Goal: Book appointment/travel/reservation

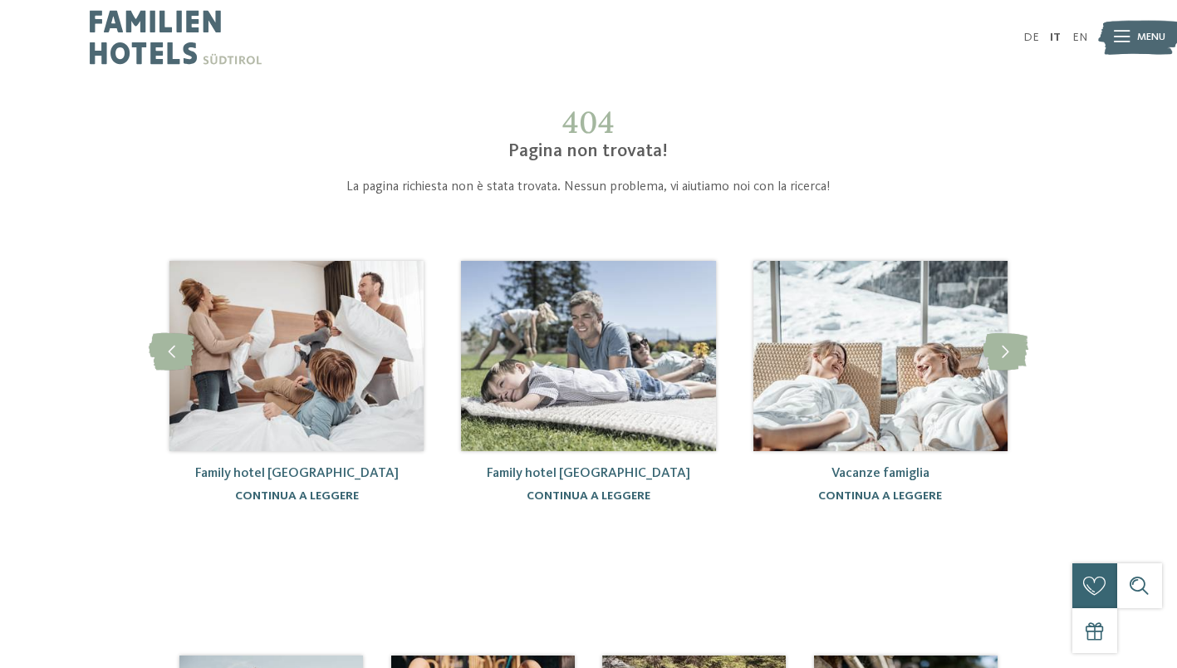
scroll to position [8, 0]
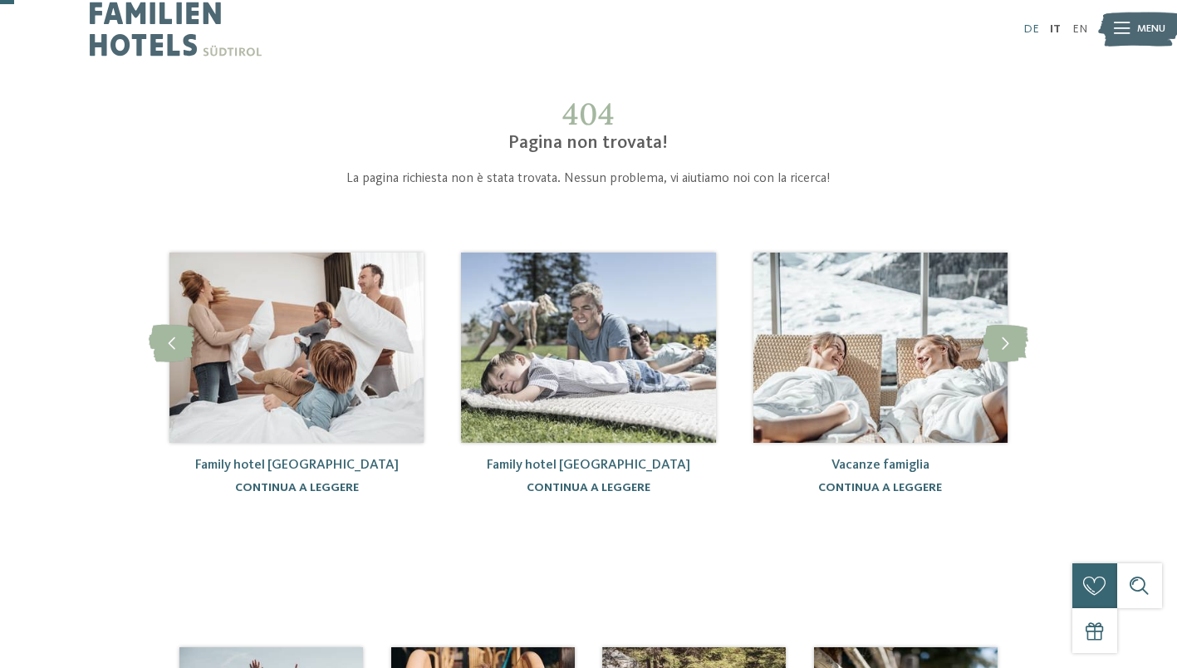
click at [1030, 27] on link "DE" at bounding box center [1032, 29] width 16 height 12
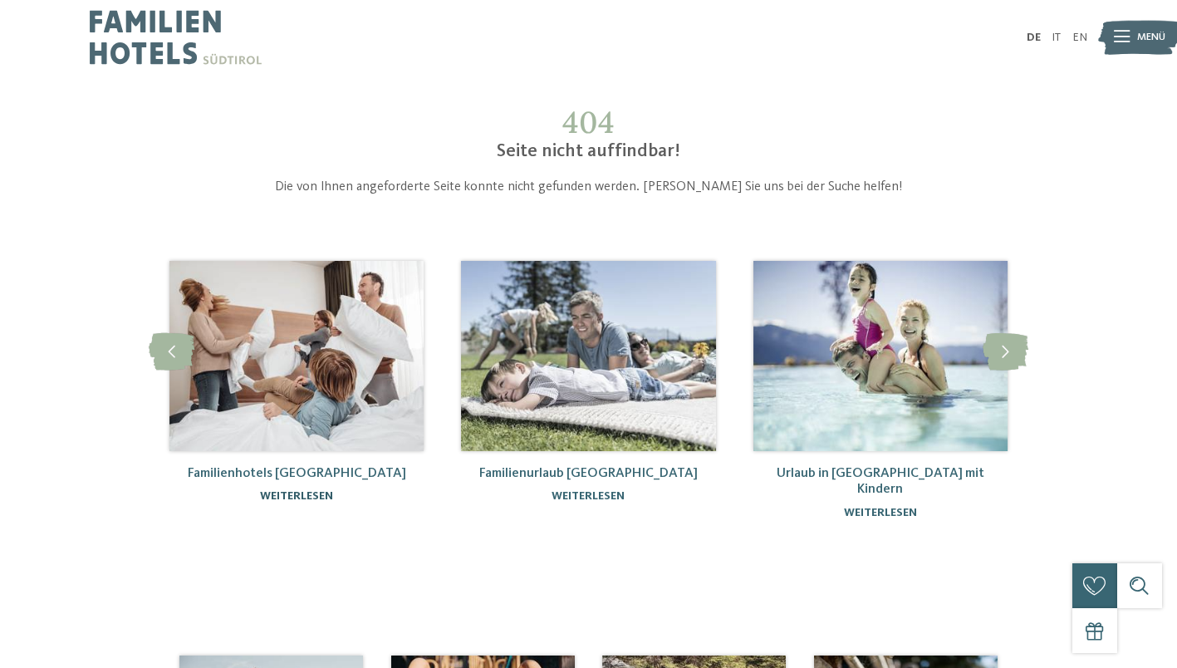
click at [312, 495] on link "weiterlesen" at bounding box center [296, 496] width 73 height 12
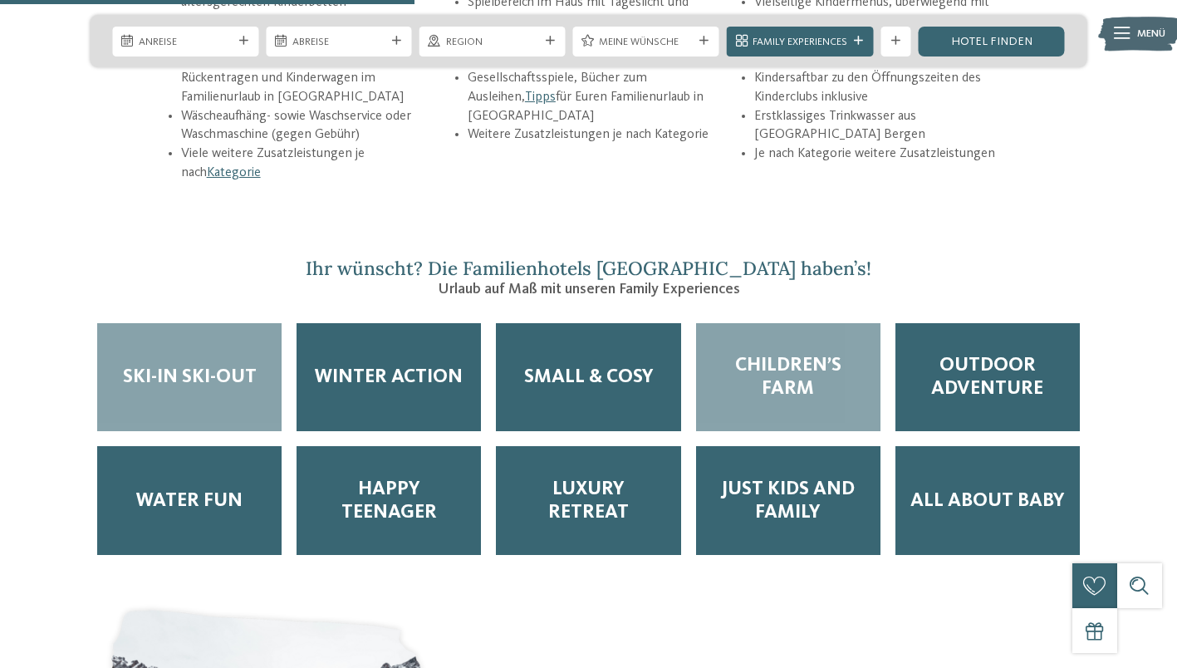
scroll to position [2404, 0]
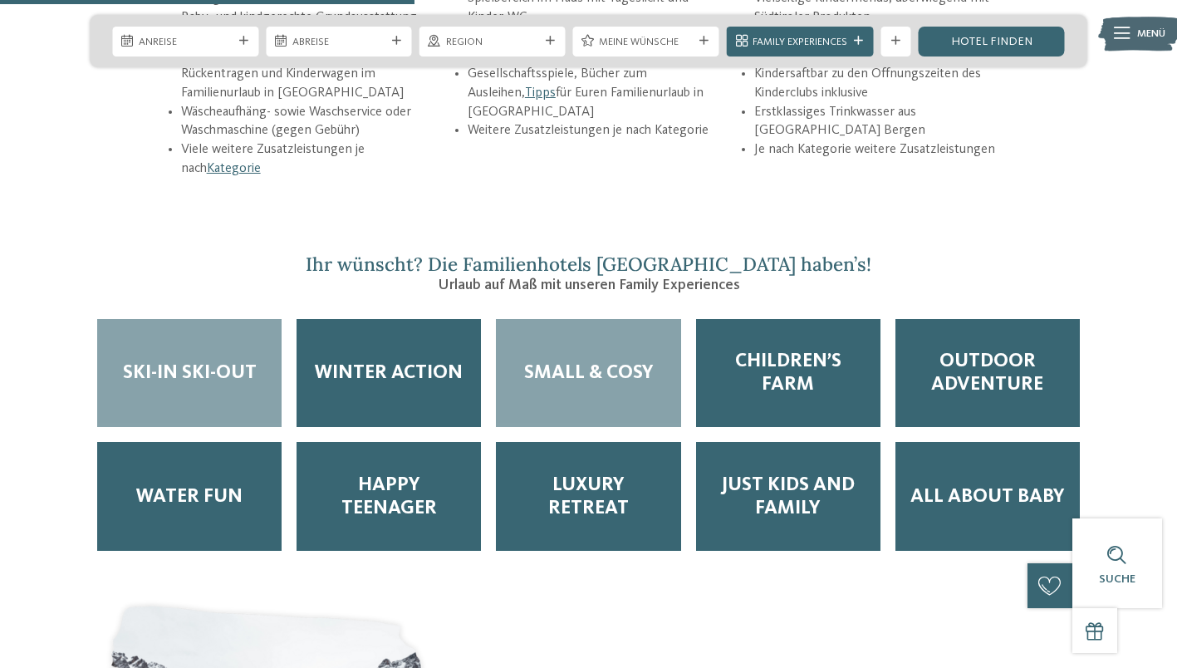
click at [622, 361] on span "Small & Cosy" at bounding box center [589, 372] width 130 height 23
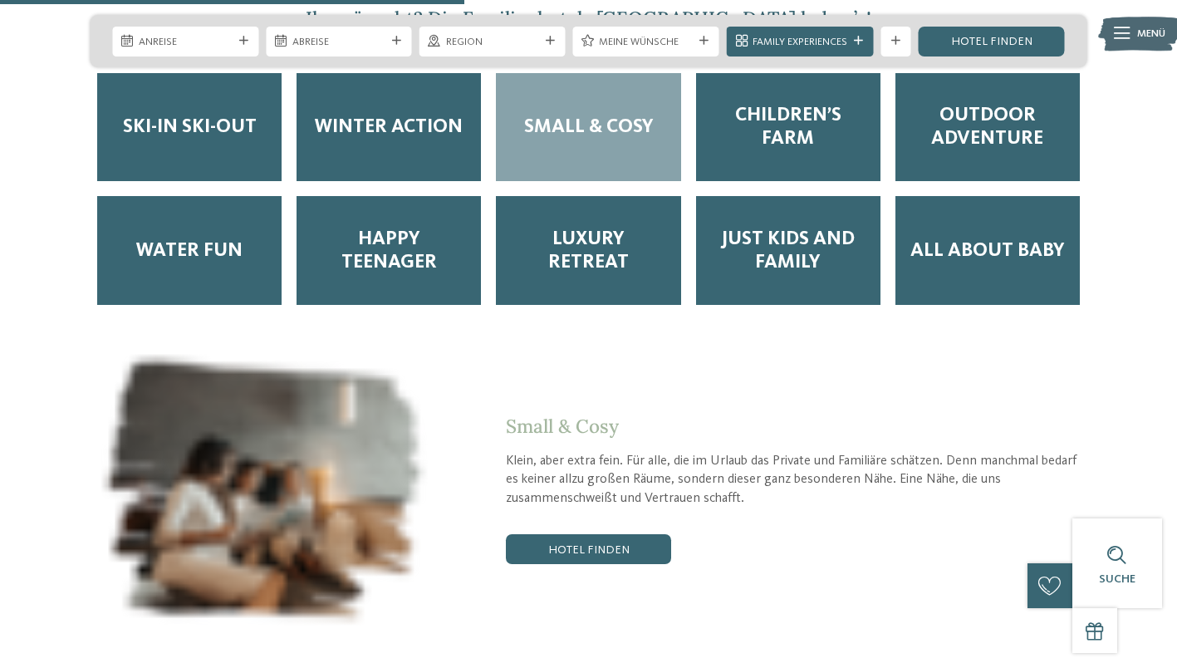
scroll to position [2692, 0]
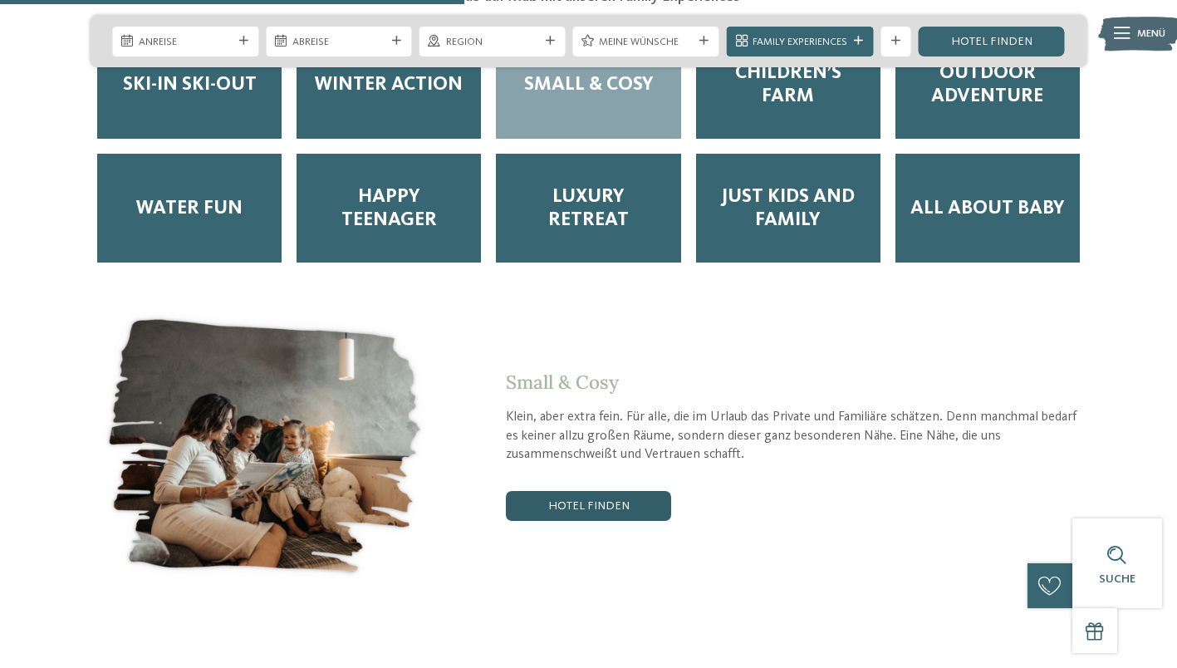
click at [630, 491] on link "Hotel finden" at bounding box center [588, 506] width 165 height 30
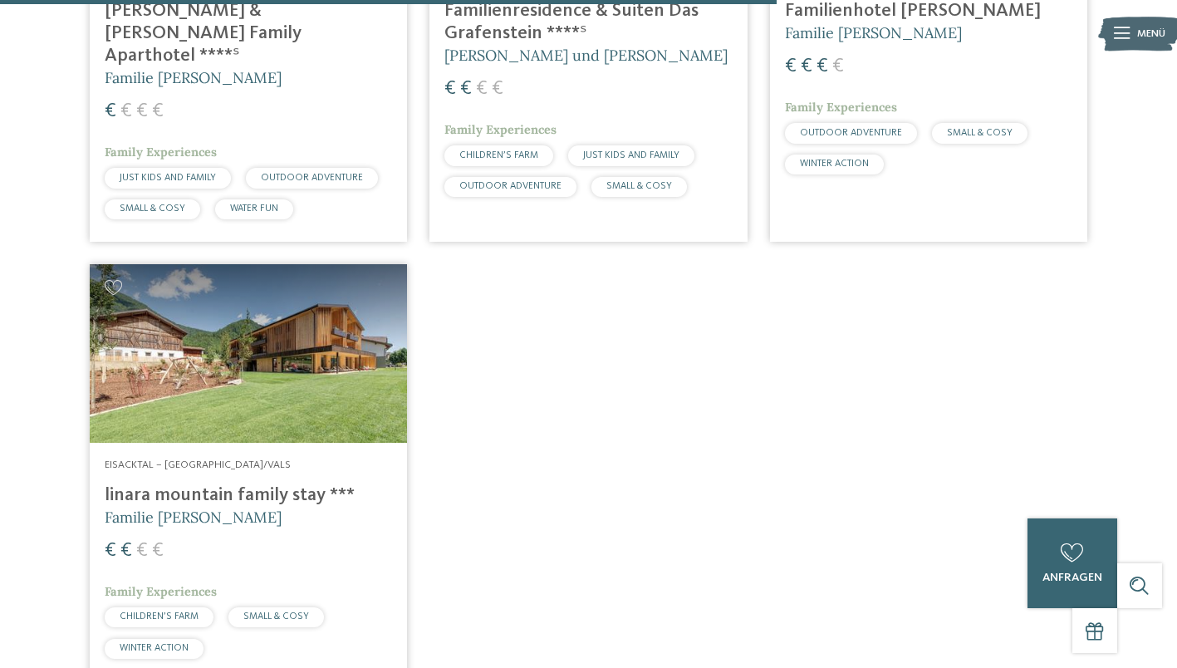
scroll to position [1771, 0]
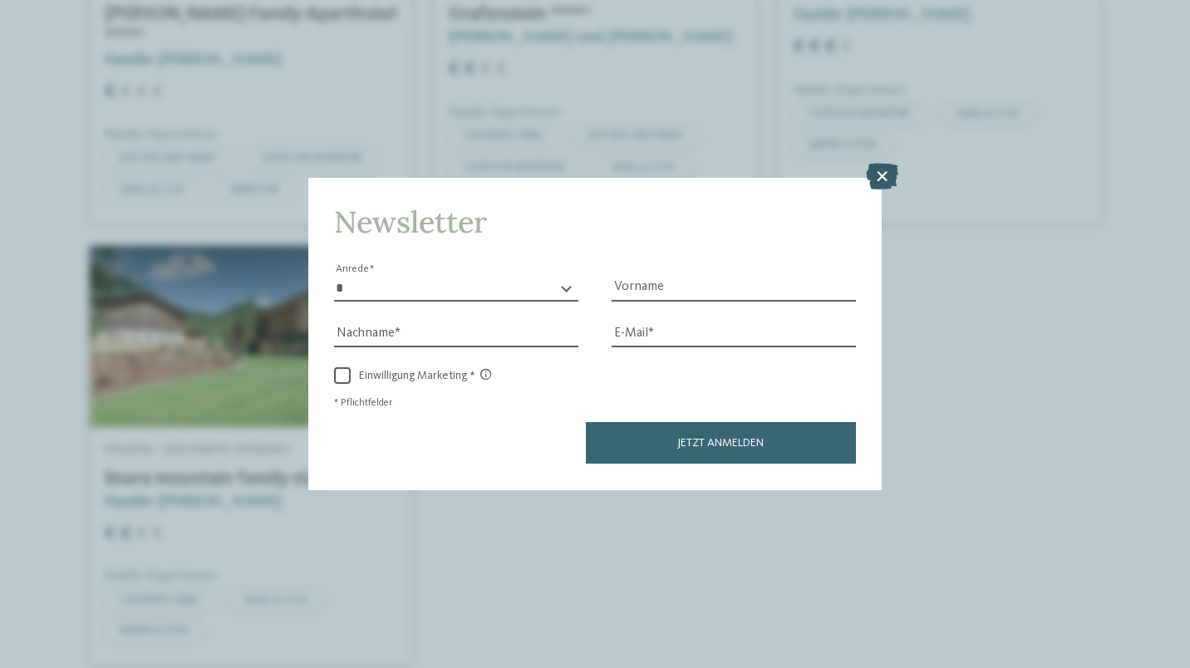
click at [877, 174] on icon at bounding box center [882, 177] width 32 height 27
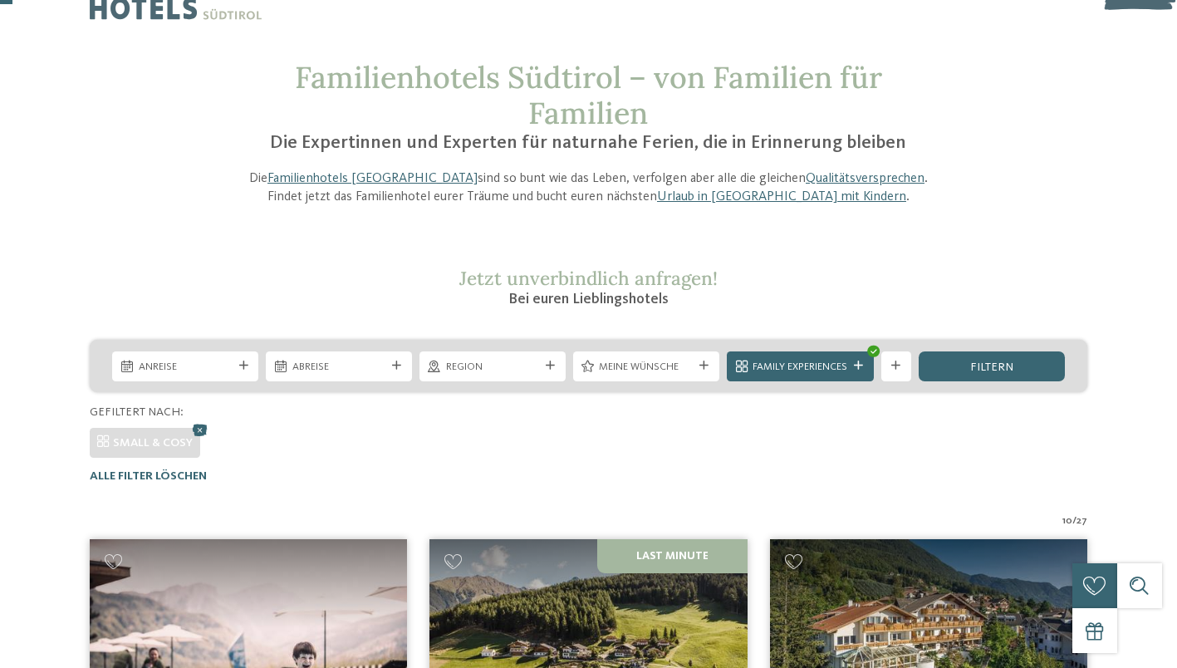
scroll to position [0, 0]
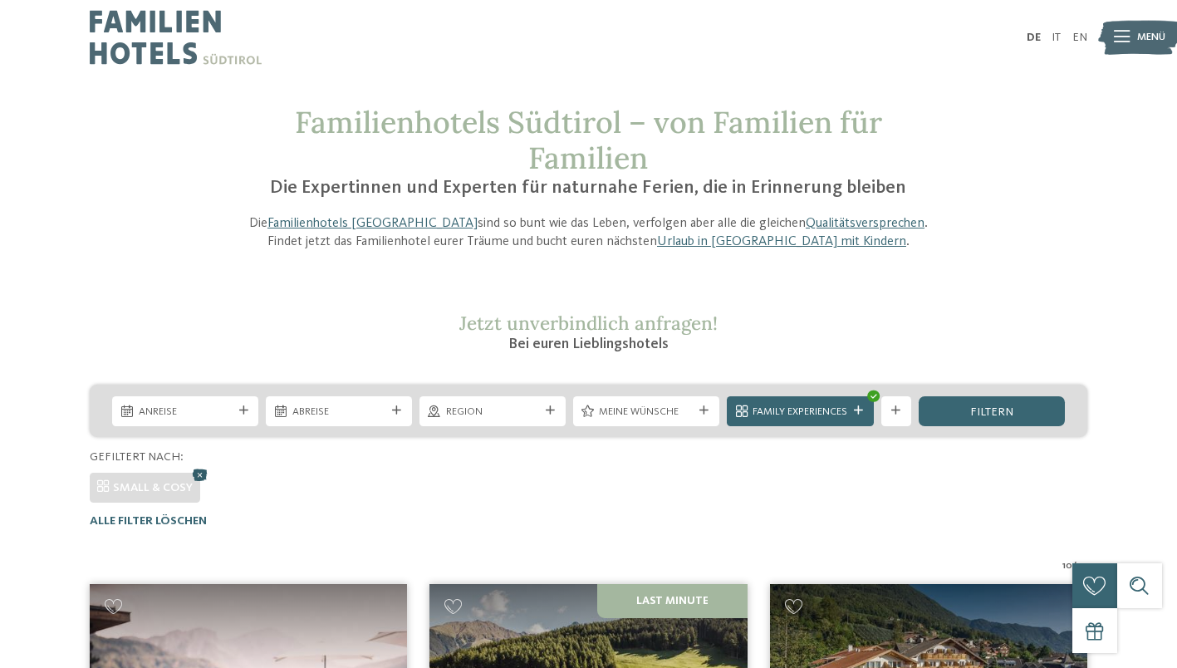
click at [204, 471] on icon at bounding box center [200, 474] width 22 height 20
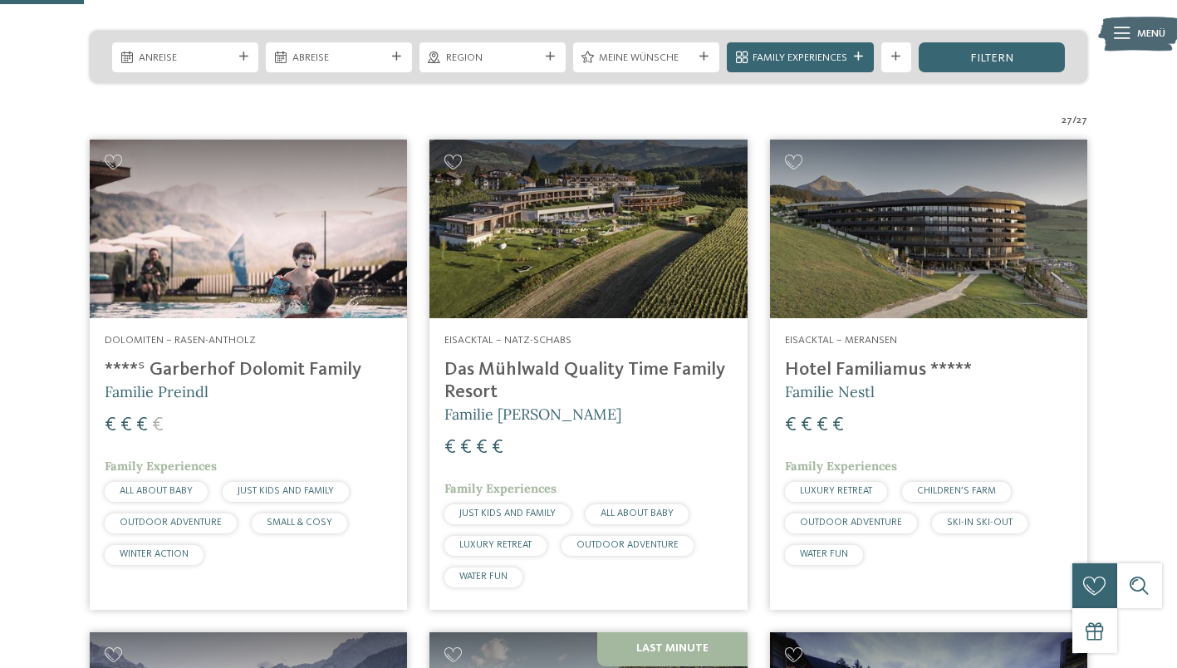
scroll to position [356, 0]
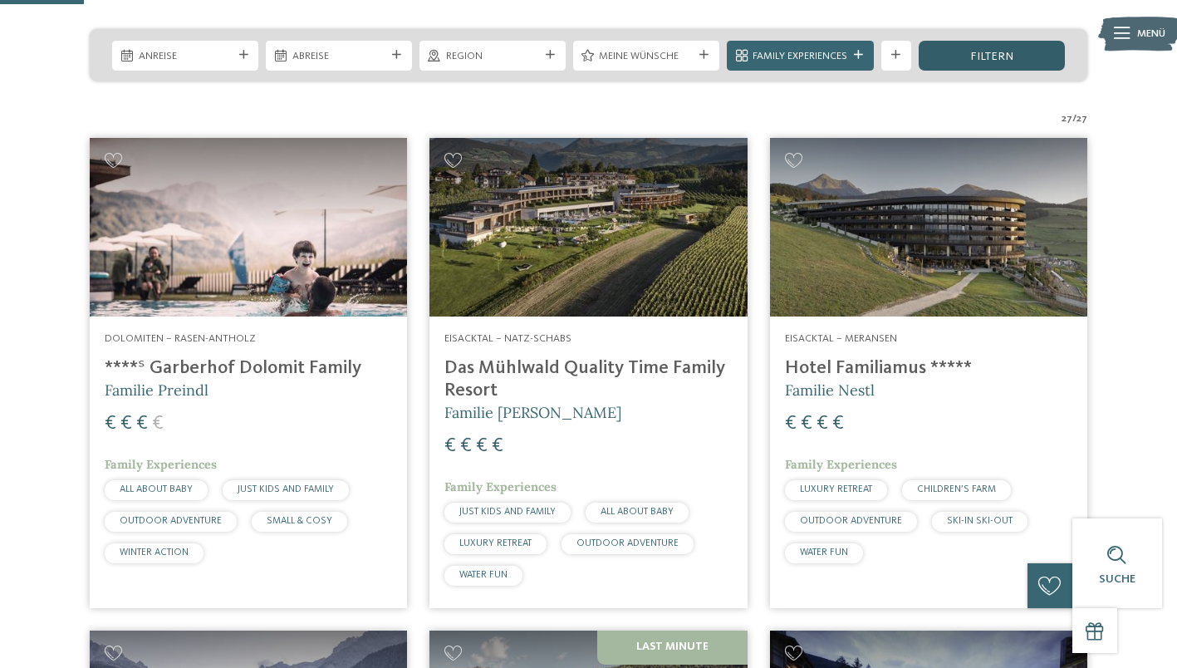
click at [1046, 54] on div "filtern" at bounding box center [992, 56] width 146 height 30
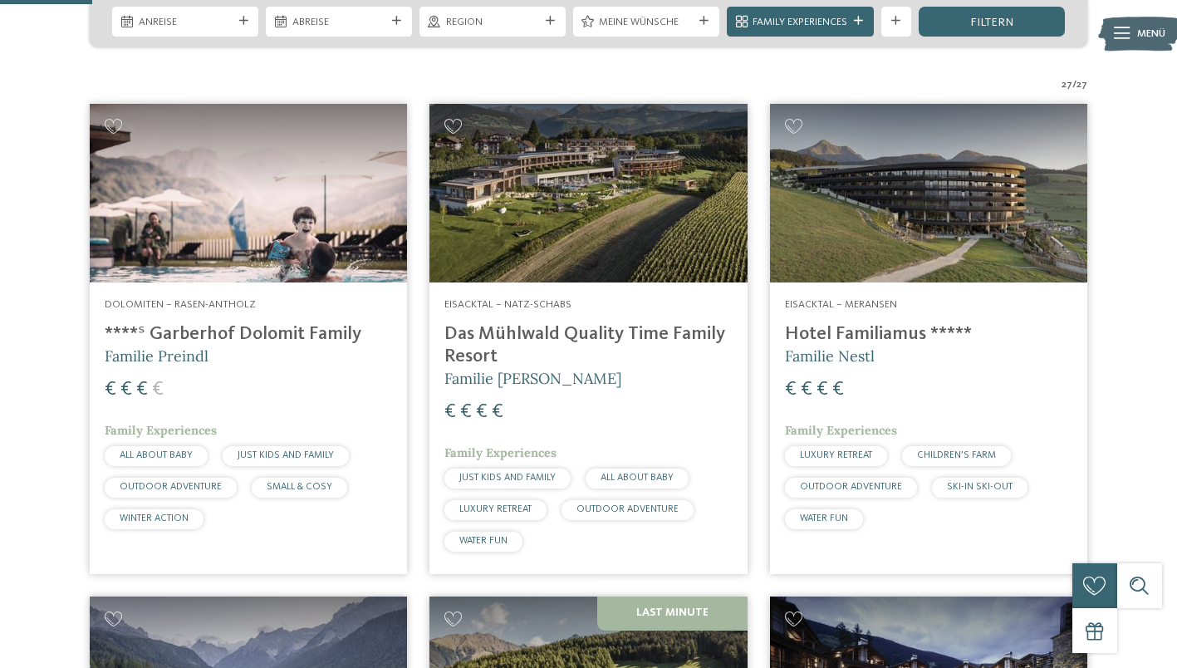
scroll to position [391, 0]
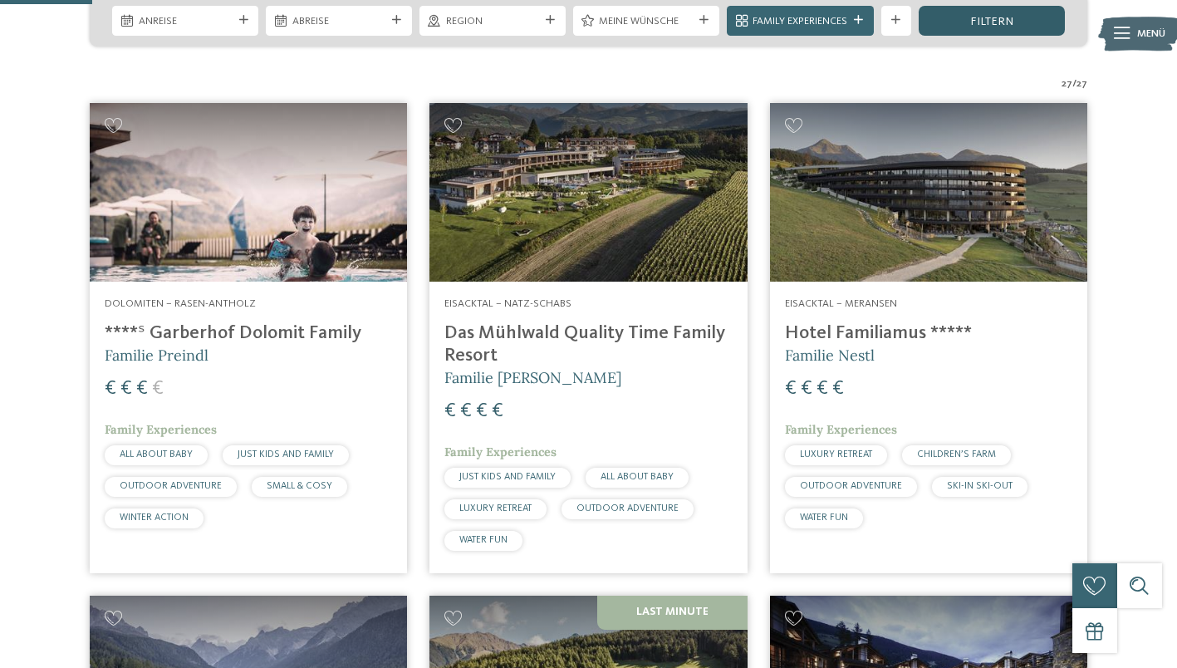
click at [955, 22] on div "filtern" at bounding box center [992, 21] width 146 height 30
click at [898, 18] on icon at bounding box center [896, 20] width 9 height 9
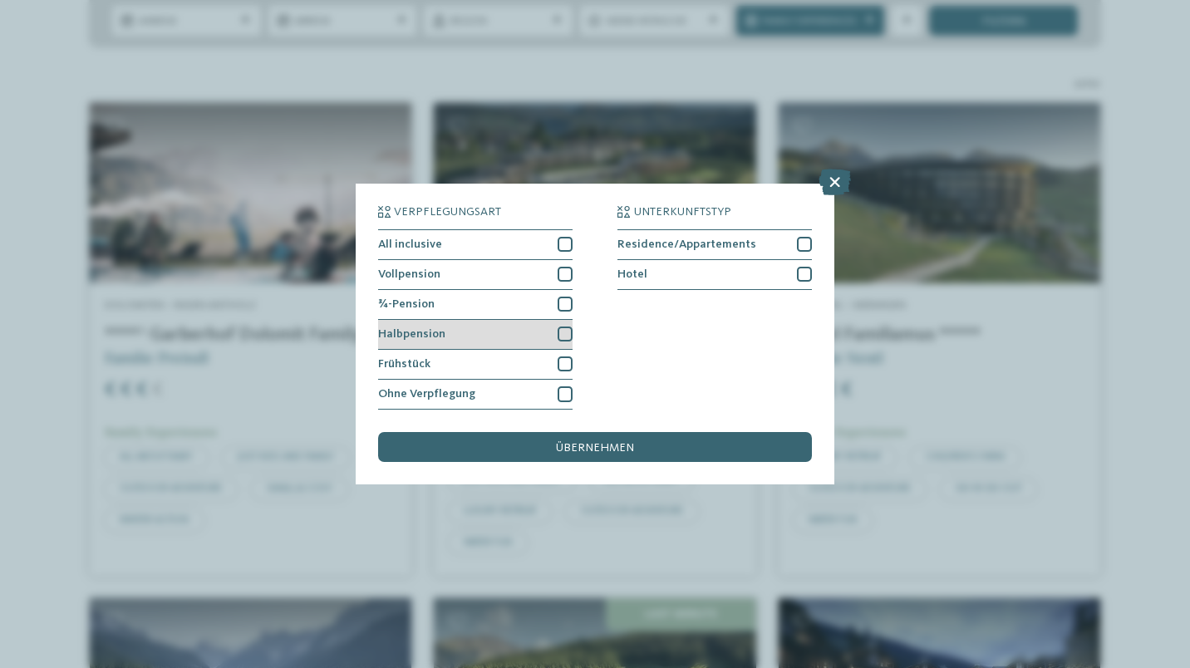
click at [561, 336] on div at bounding box center [565, 334] width 15 height 15
click at [575, 300] on div "Verpflegungsart All inclusive Vollpension ¾-Pension" at bounding box center [595, 308] width 434 height 204
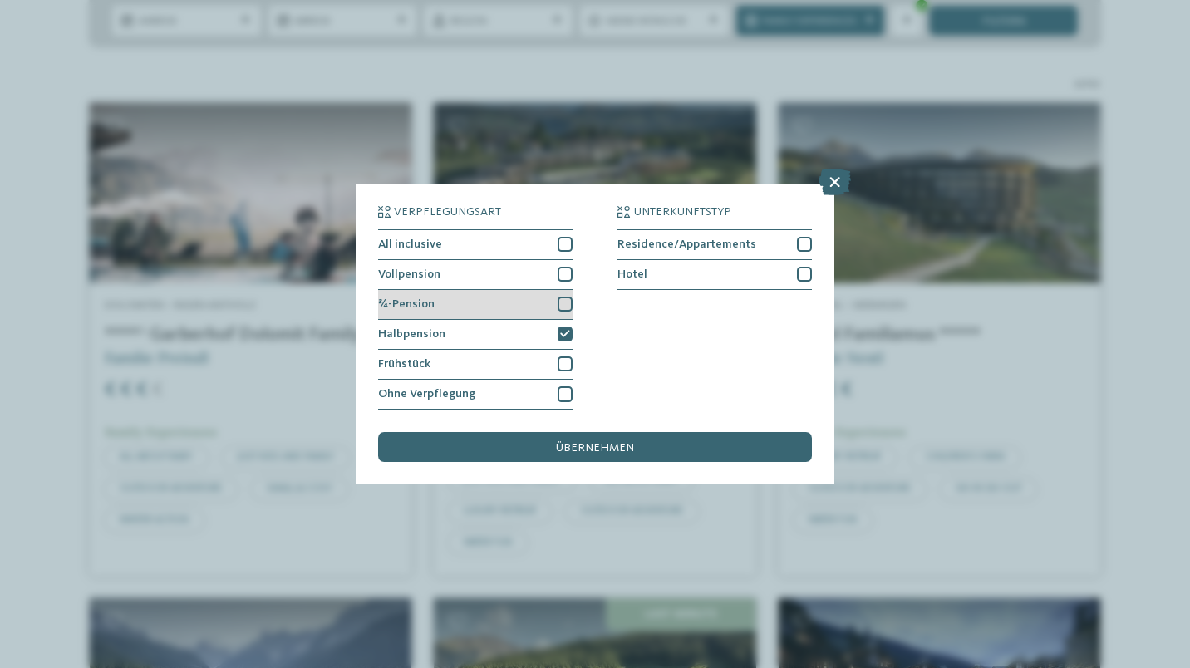
click at [567, 308] on div at bounding box center [565, 304] width 15 height 15
click at [565, 273] on div at bounding box center [565, 274] width 15 height 15
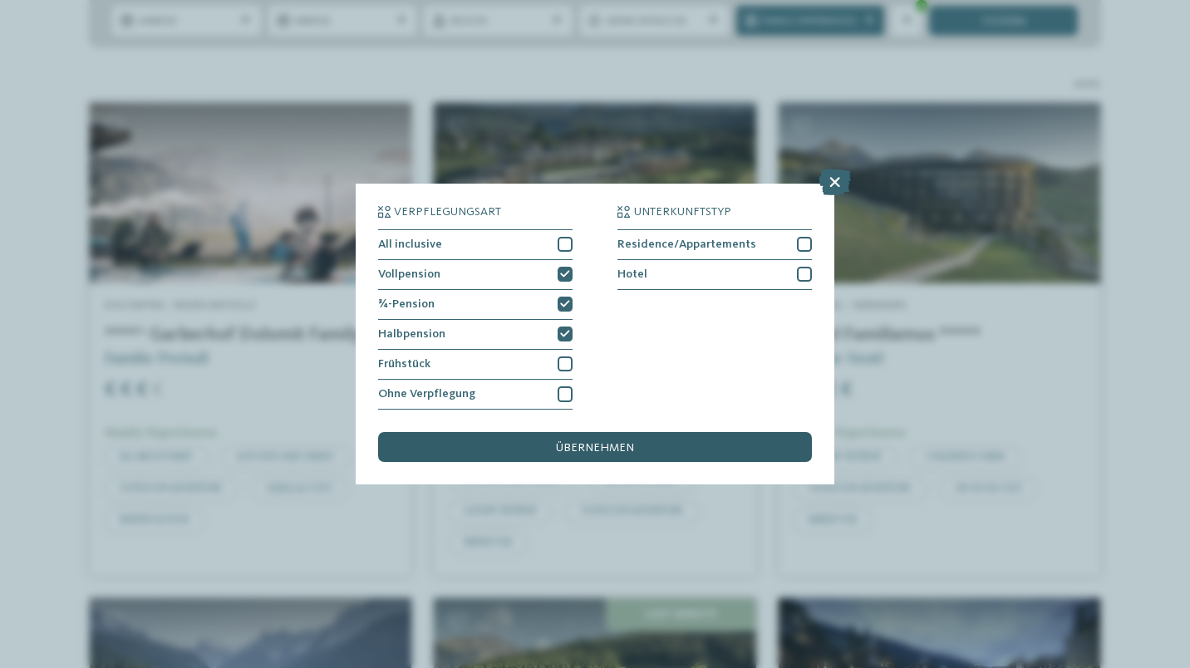
click at [606, 449] on span "übernehmen" at bounding box center [595, 448] width 78 height 12
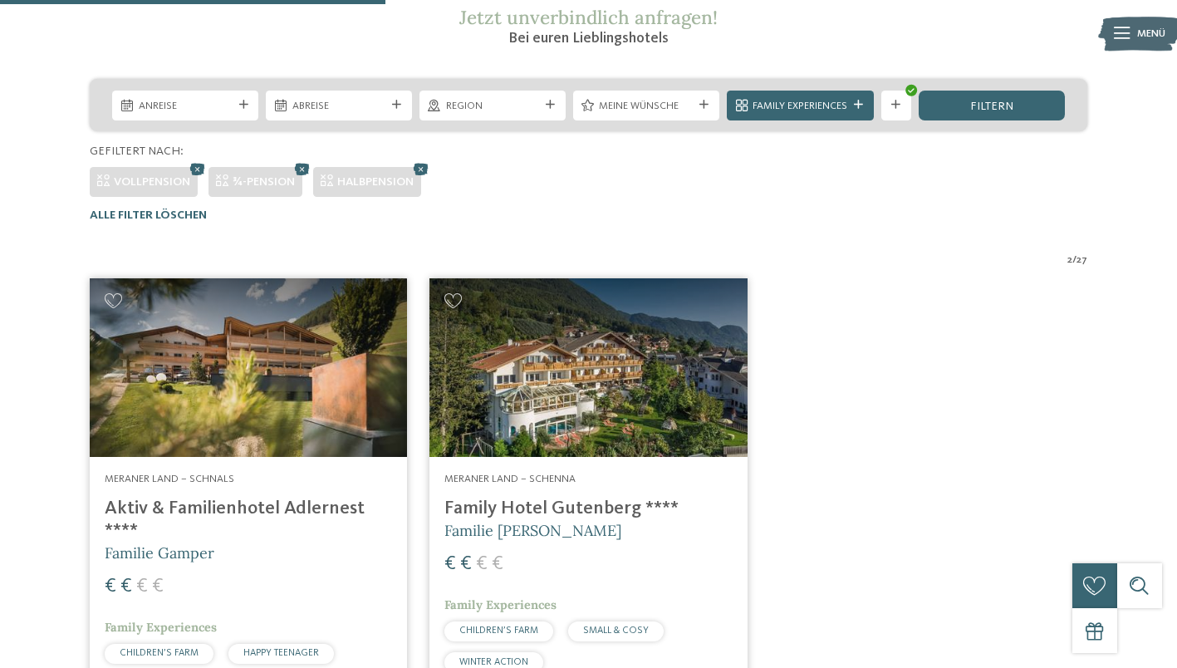
scroll to position [278, 0]
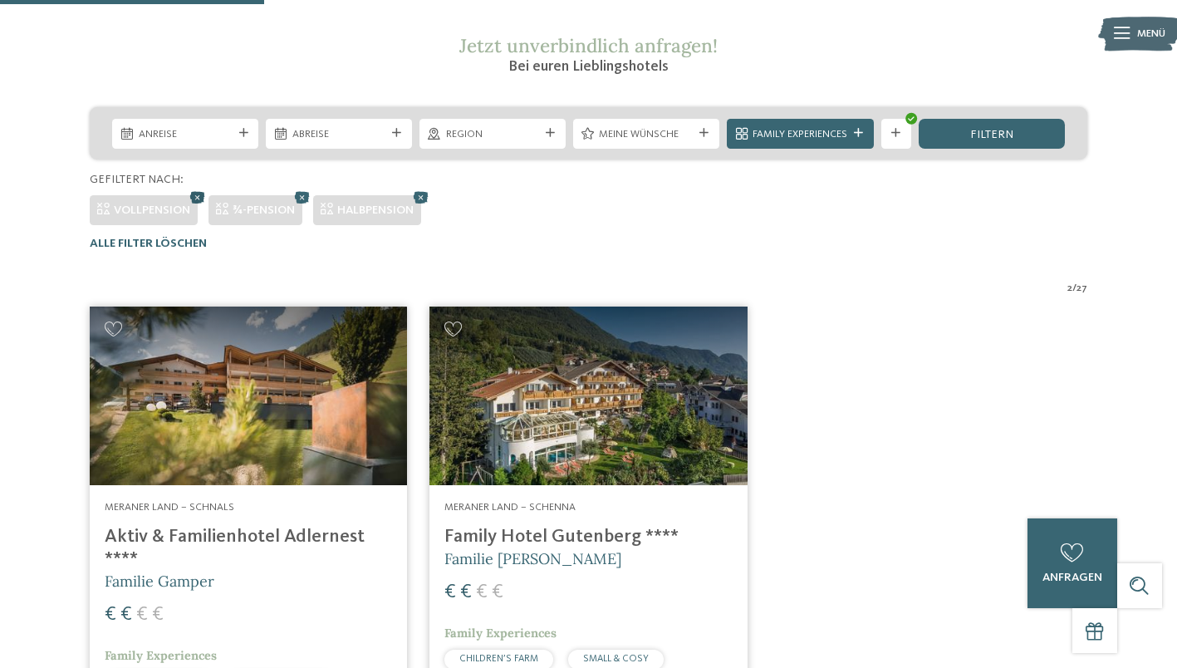
click at [197, 197] on icon at bounding box center [197, 197] width 22 height 20
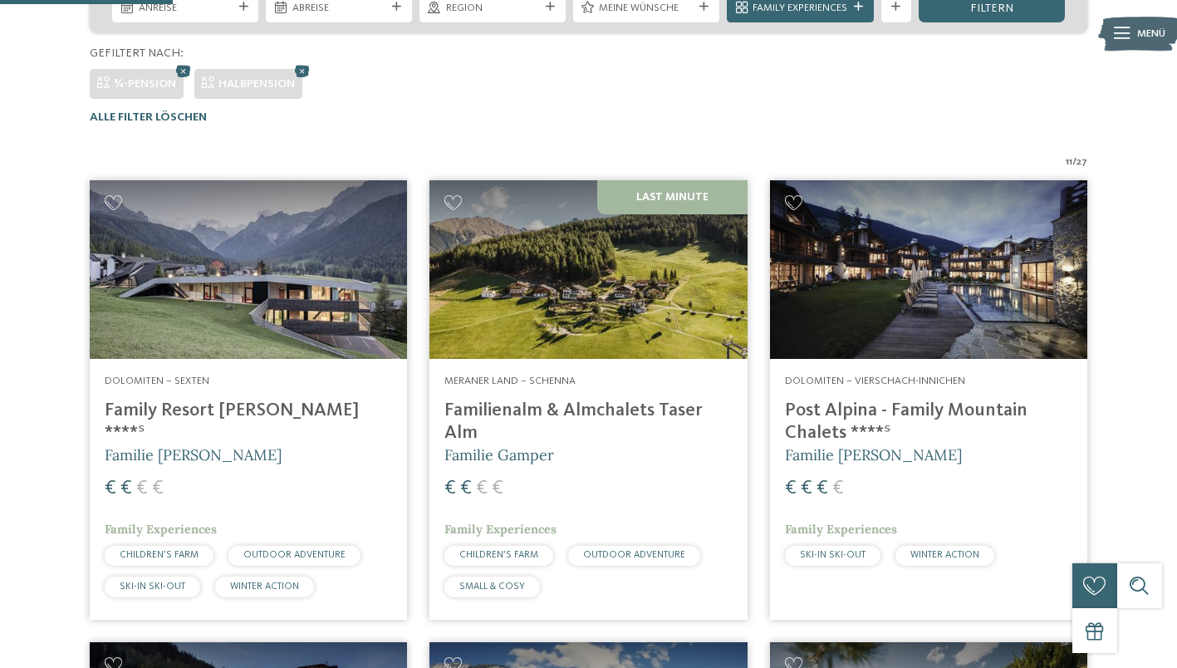
scroll to position [381, 0]
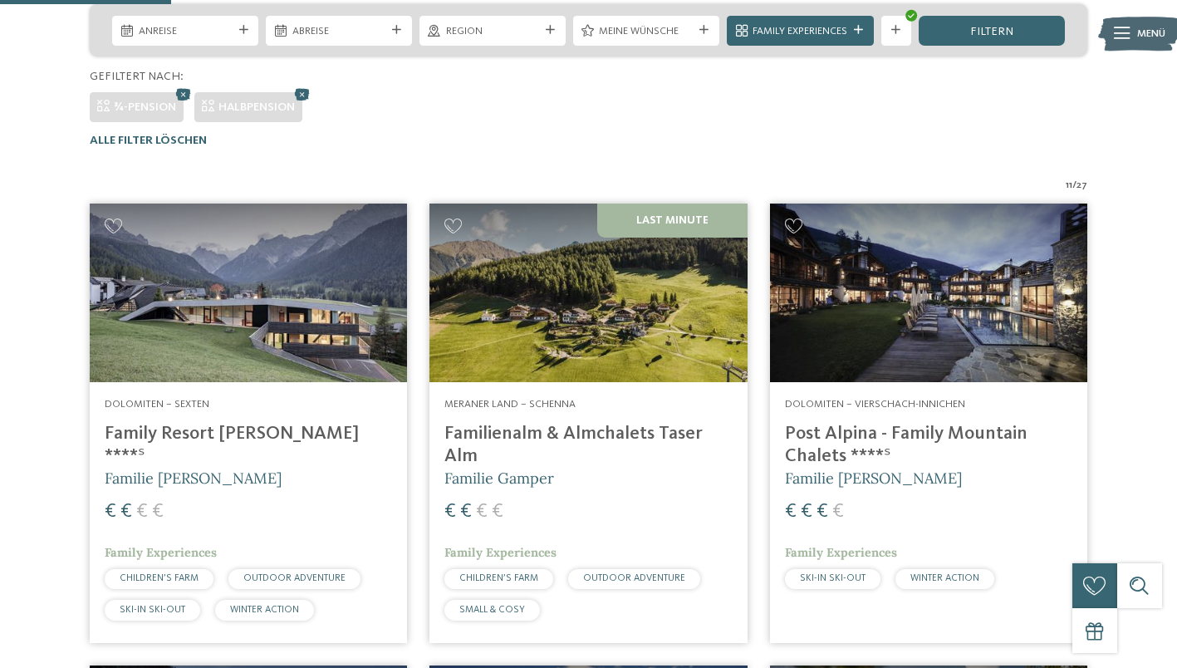
click at [578, 439] on h4 "Familienalm & Almchalets Taser Alm" at bounding box center [588, 445] width 287 height 45
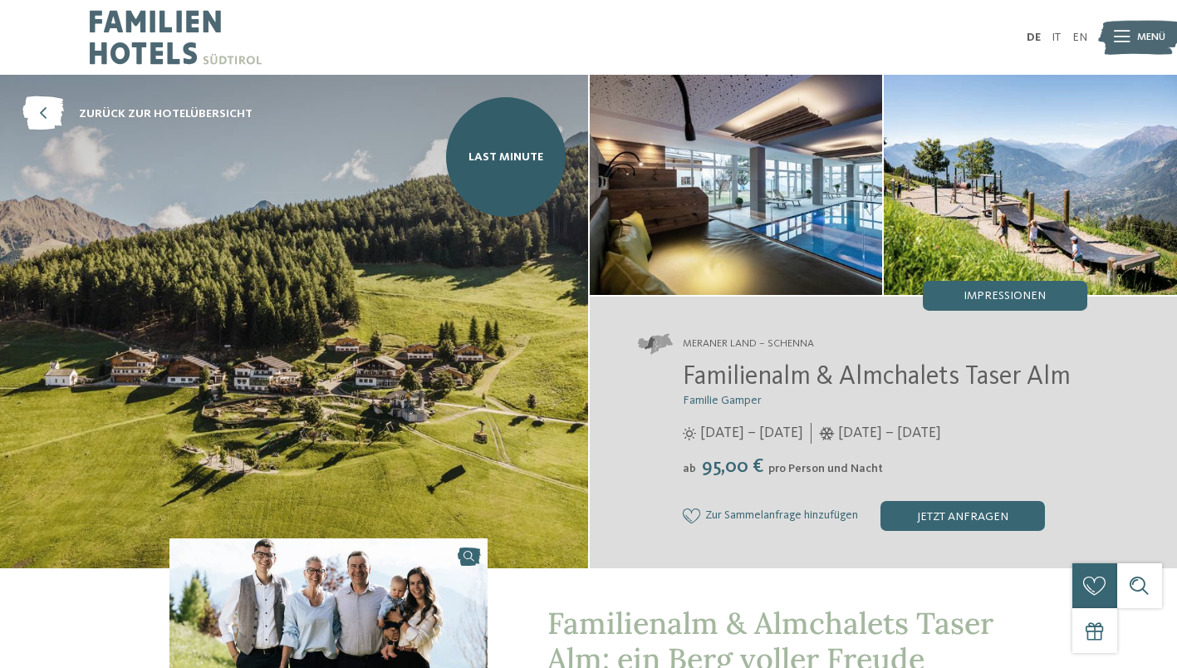
click at [112, 44] on img at bounding box center [176, 37] width 172 height 75
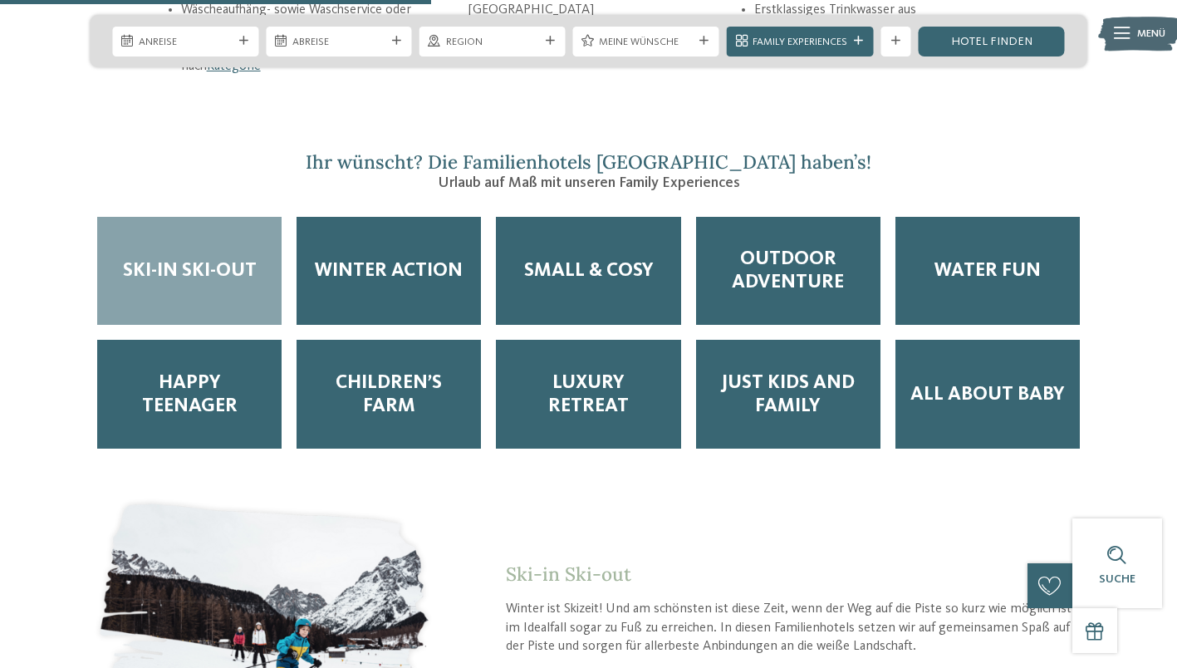
scroll to position [2509, 0]
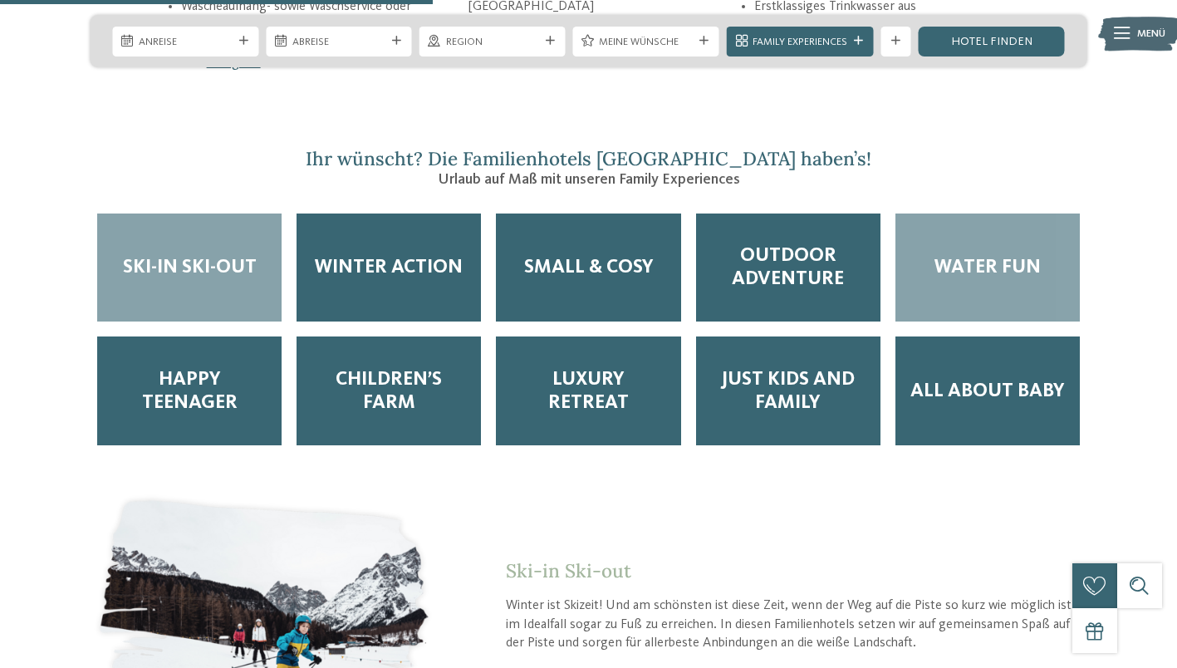
click at [976, 256] on span "Water Fun" at bounding box center [988, 267] width 106 height 23
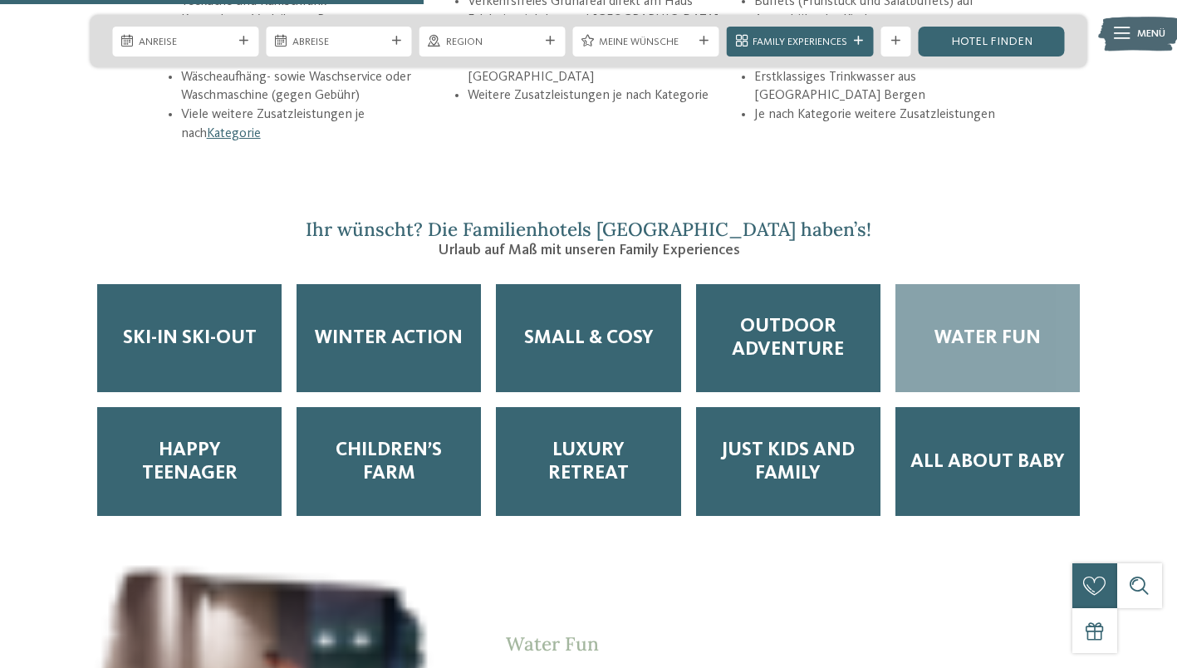
scroll to position [2435, 0]
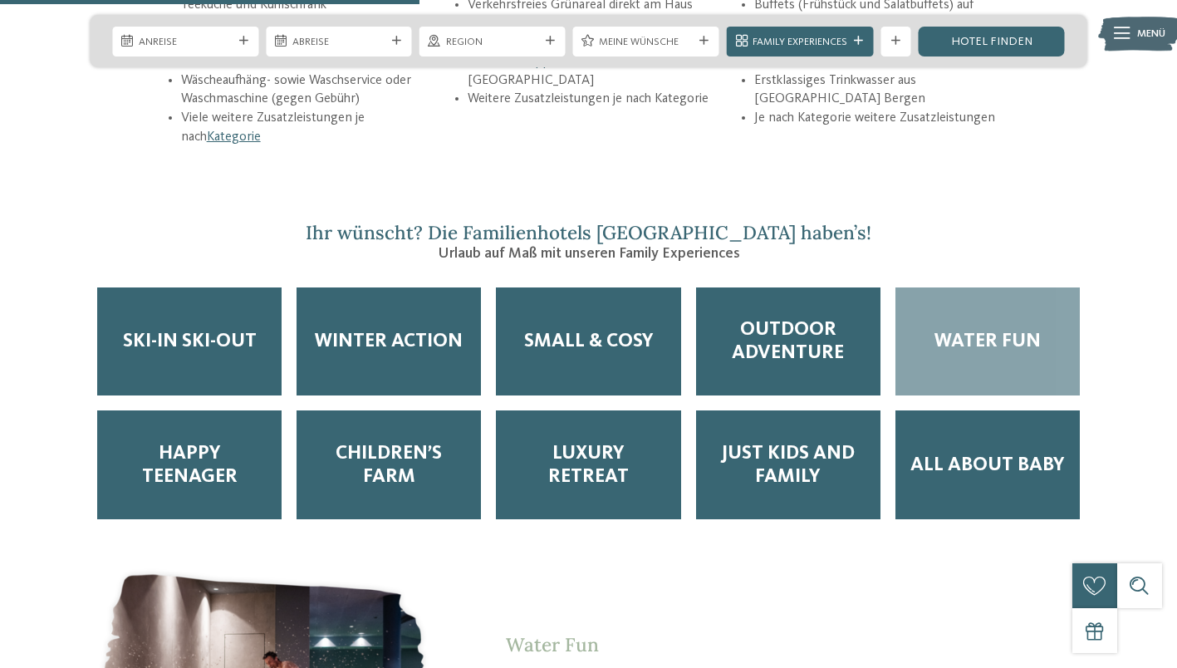
click at [1029, 330] on span "Water Fun" at bounding box center [988, 341] width 106 height 23
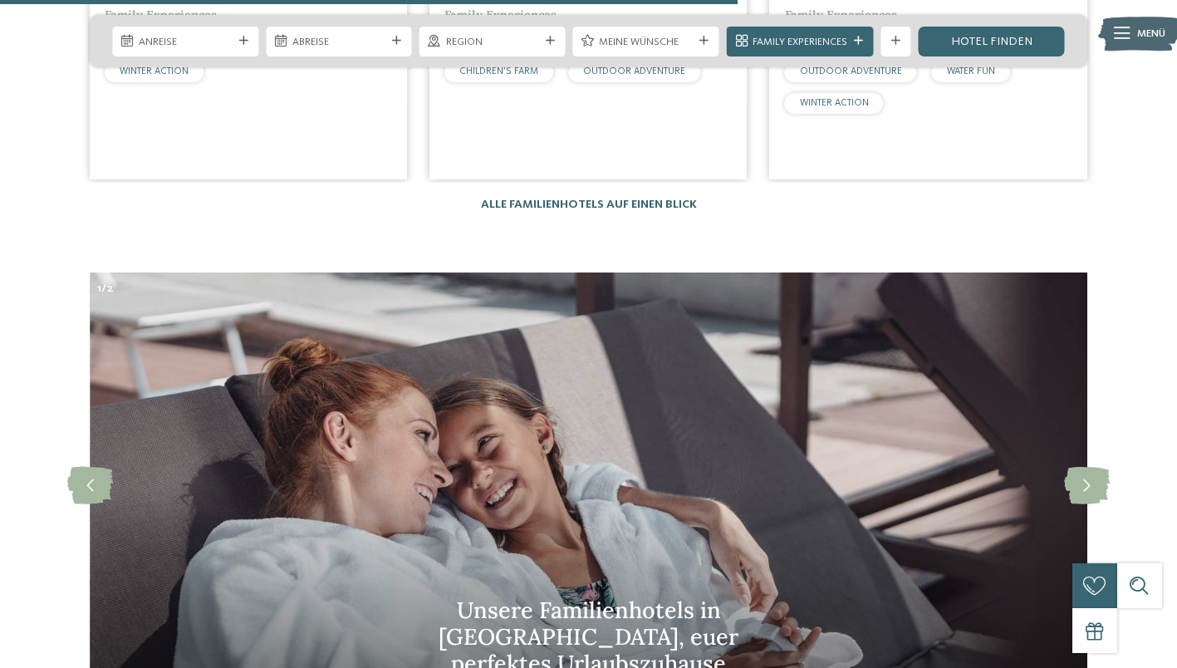
scroll to position [4364, 0]
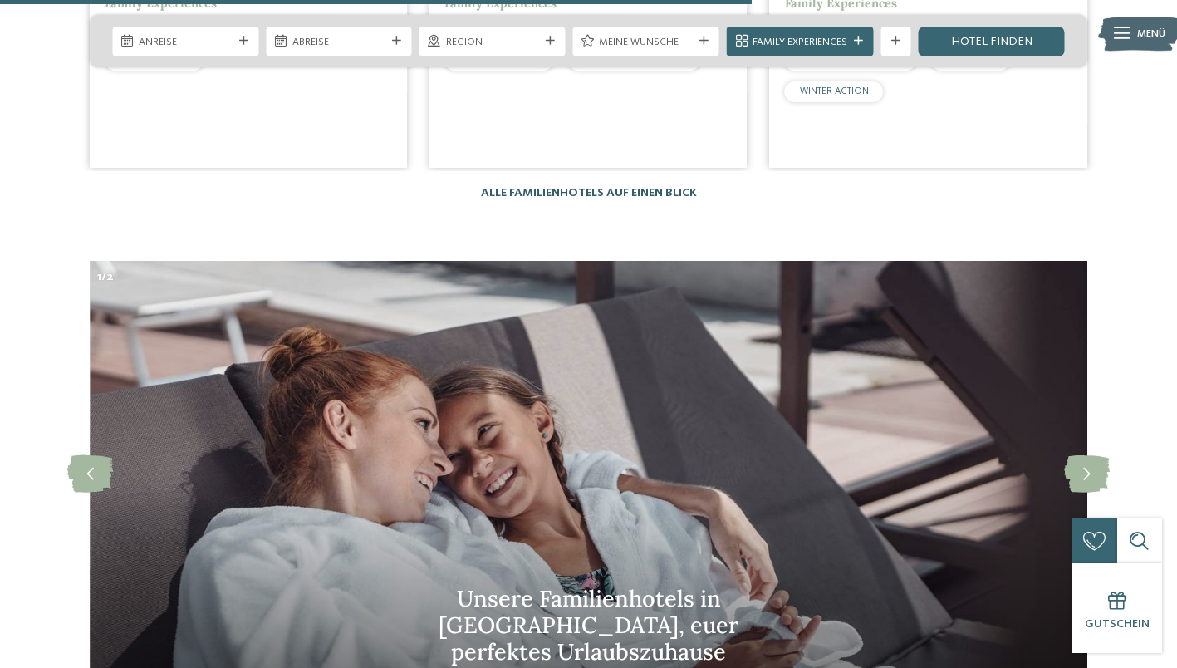
click at [615, 187] on link "Alle Familienhotels auf einen Blick" at bounding box center [589, 193] width 216 height 12
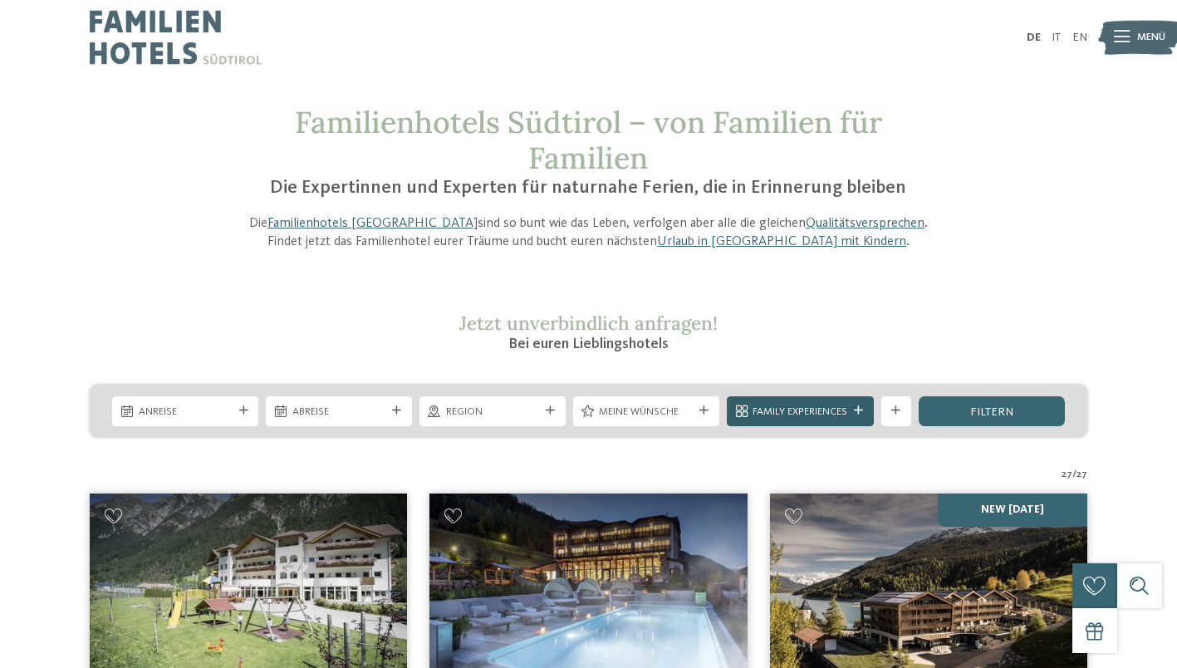
click at [859, 408] on icon at bounding box center [858, 410] width 9 height 9
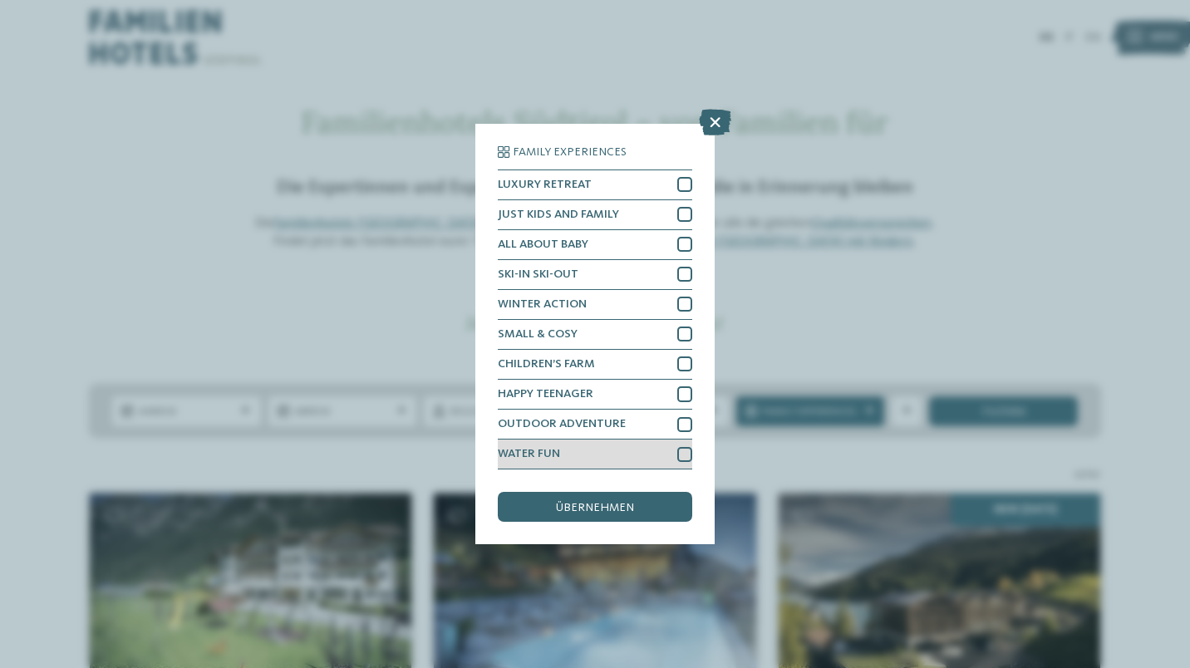
click at [675, 455] on div "WATER FUN" at bounding box center [595, 455] width 194 height 30
click at [651, 509] on div "übernehmen" at bounding box center [595, 507] width 194 height 30
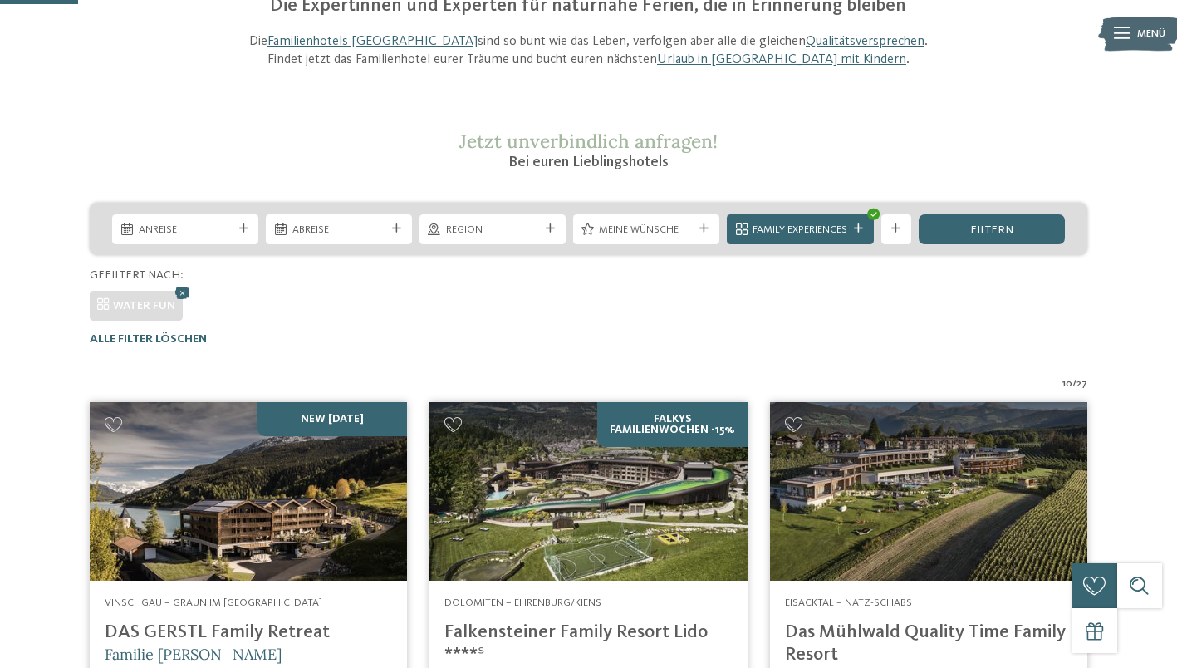
scroll to position [180, 0]
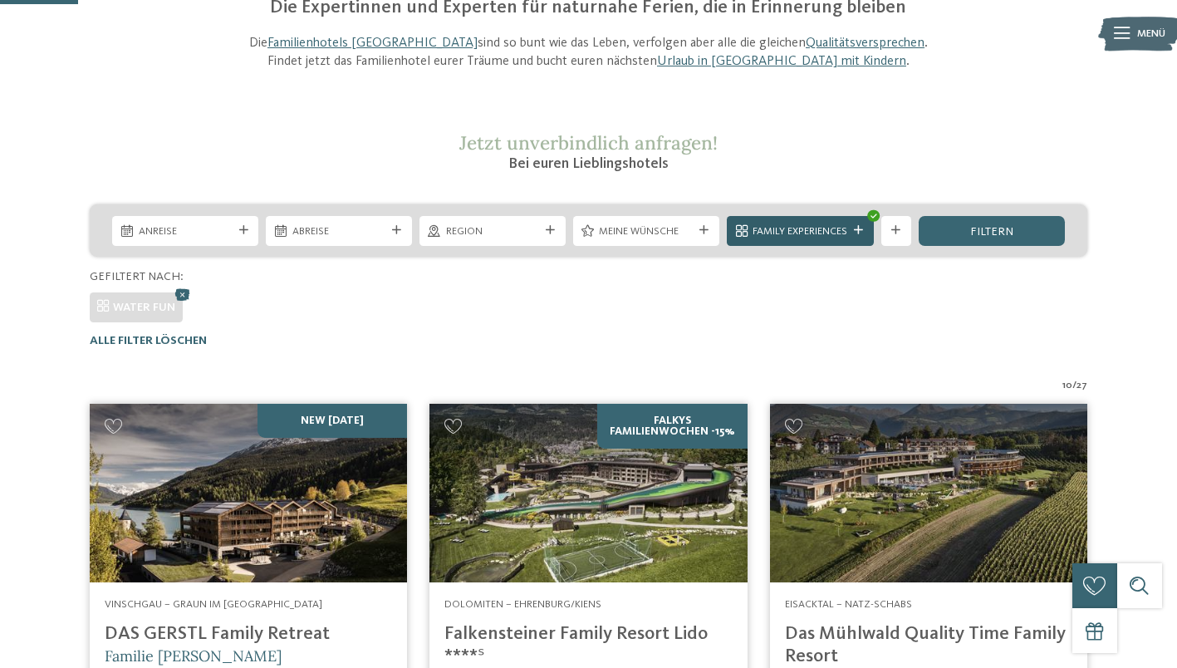
click at [861, 230] on icon at bounding box center [858, 230] width 9 height 9
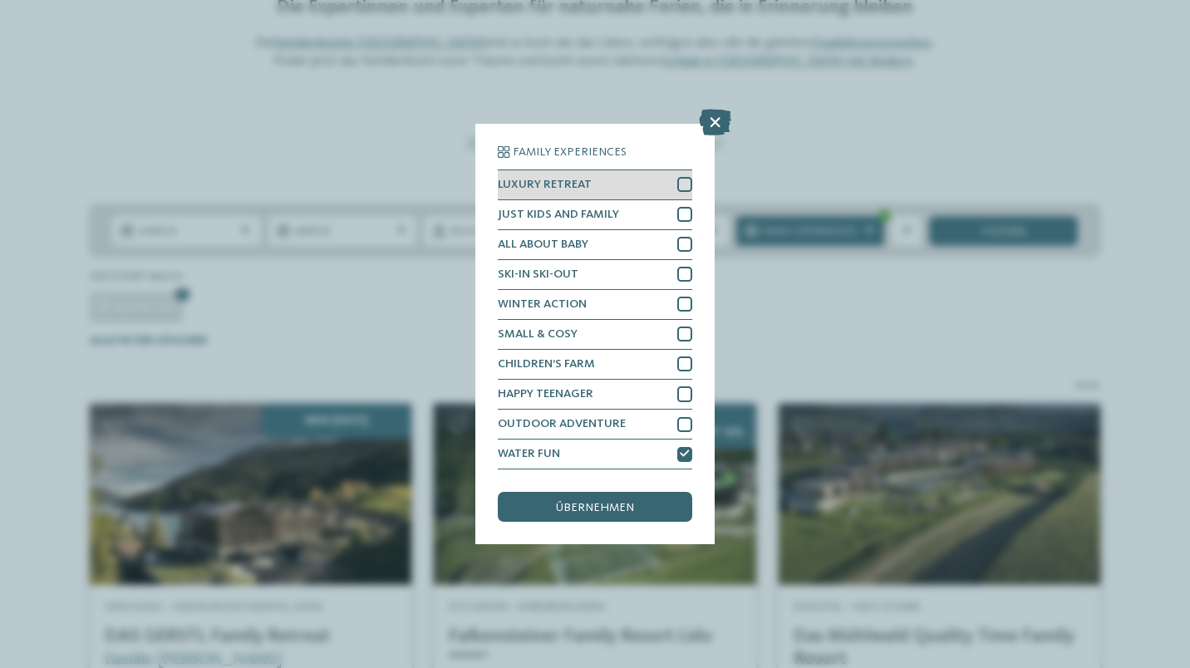
click at [685, 187] on div at bounding box center [684, 184] width 15 height 15
click at [620, 514] on div "übernehmen" at bounding box center [595, 507] width 194 height 30
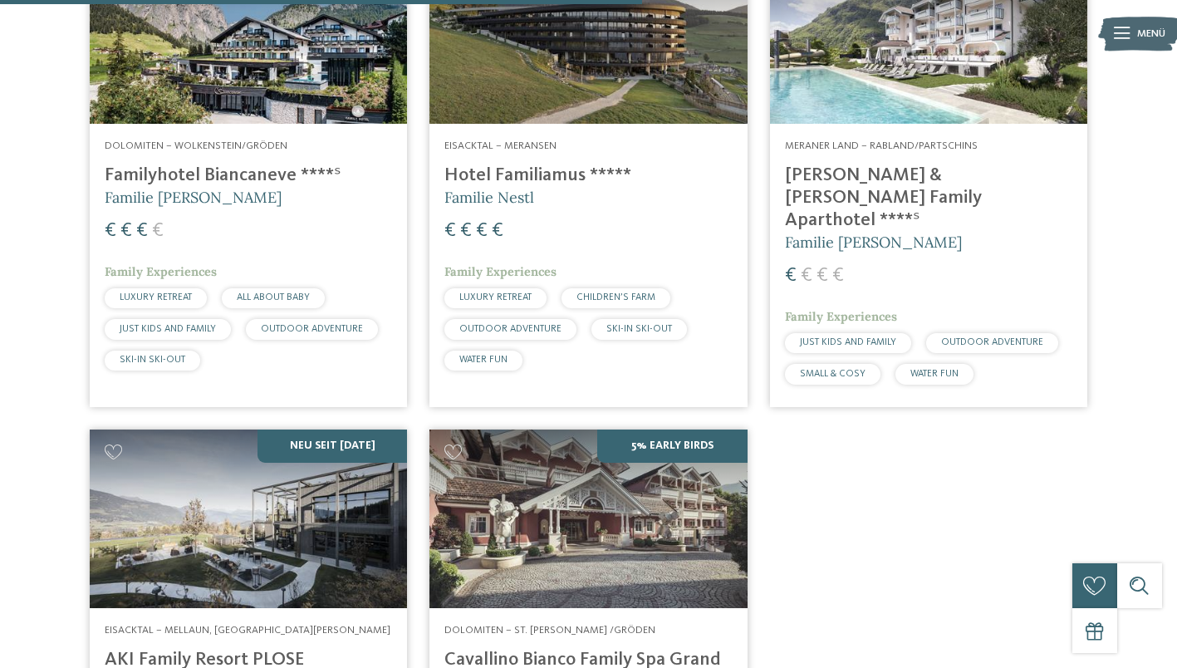
scroll to position [1654, 0]
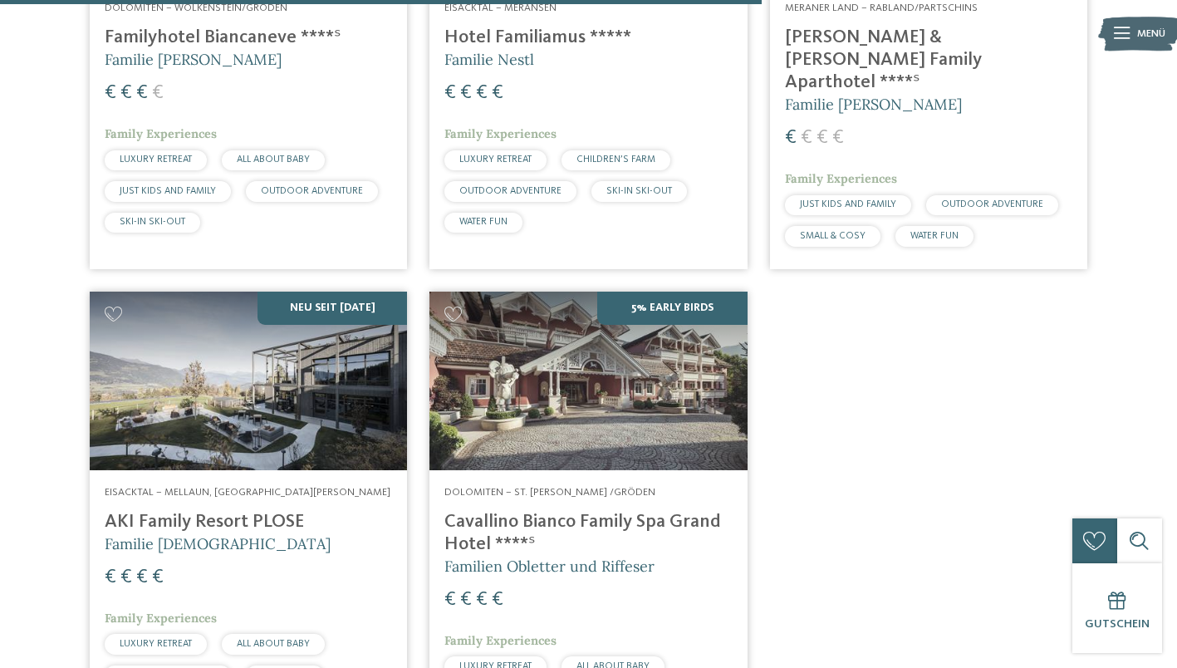
click at [248, 511] on h4 "AKI Family Resort PLOSE" at bounding box center [248, 522] width 287 height 22
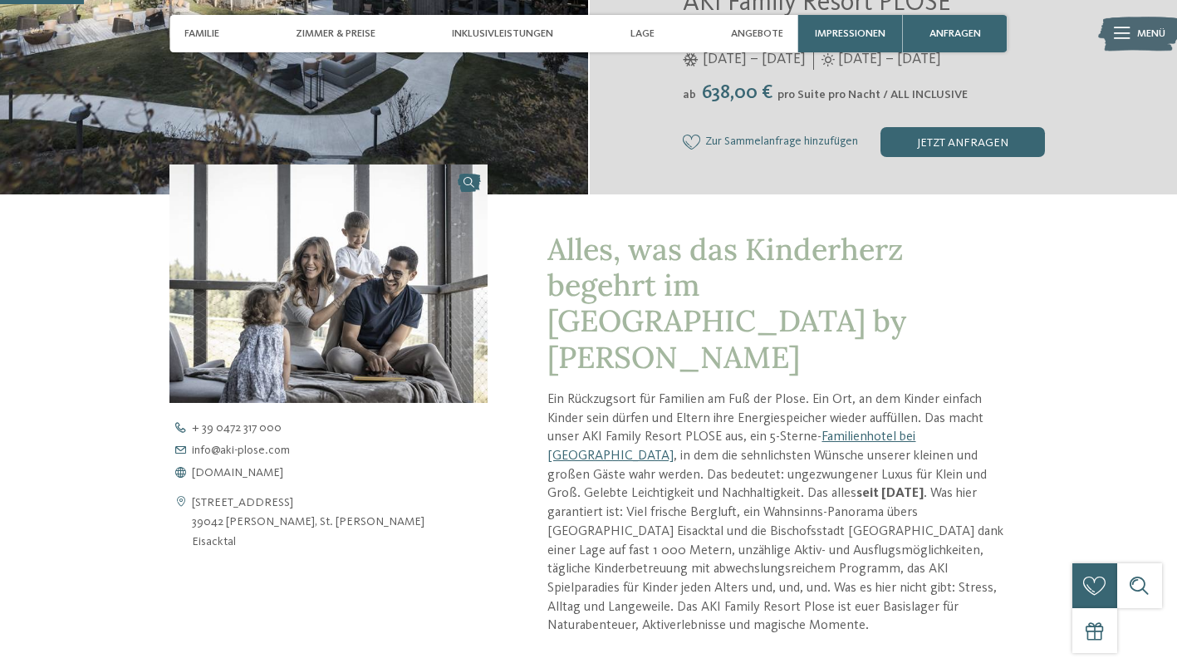
scroll to position [375, 0]
